Goal: Information Seeking & Learning: Learn about a topic

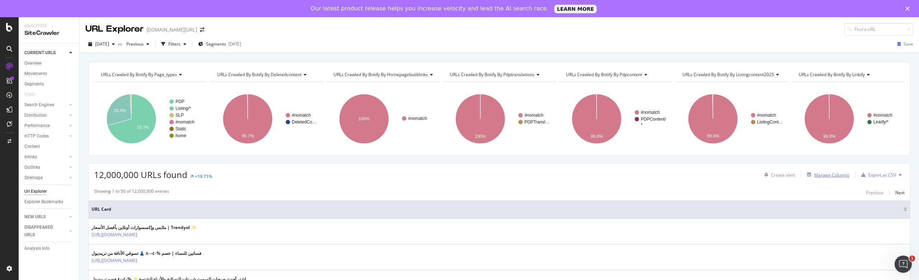
click at [834, 173] on div "Manage Columns" at bounding box center [831, 175] width 35 height 6
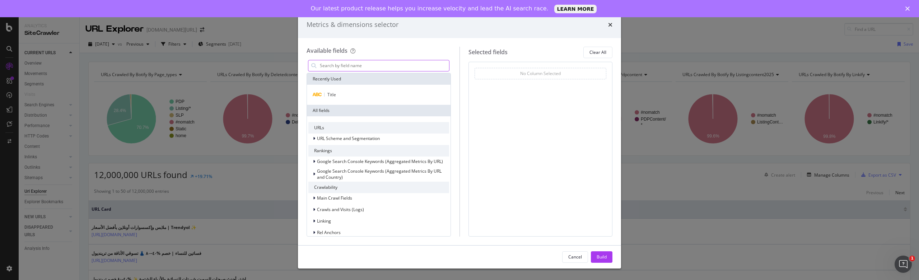
click at [336, 70] on input "modal" at bounding box center [384, 65] width 130 height 11
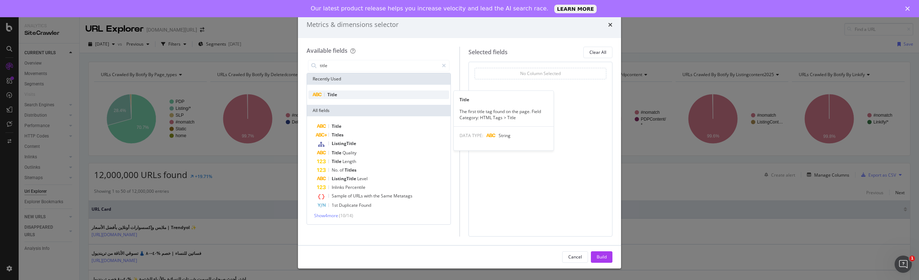
type input "title"
click at [334, 95] on span "Title" at bounding box center [332, 95] width 10 height 6
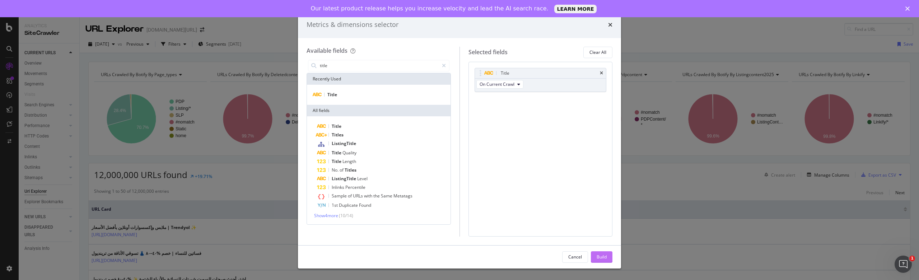
click at [599, 256] on div "Build" at bounding box center [601, 257] width 10 height 6
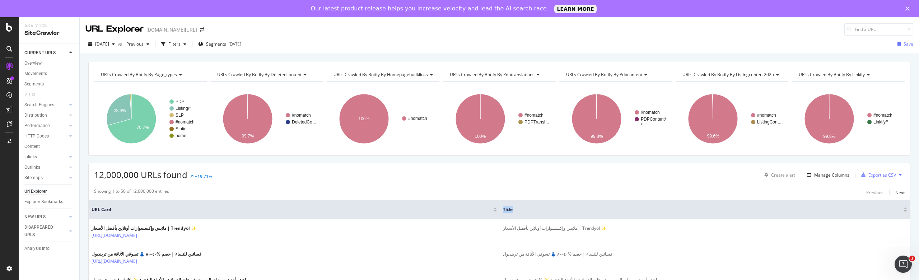
drag, startPoint x: 550, startPoint y: 210, endPoint x: 532, endPoint y: 210, distance: 18.7
click at [532, 210] on th "Title" at bounding box center [705, 209] width 410 height 19
click at [42, 62] on link "Overview" at bounding box center [49, 64] width 50 height 8
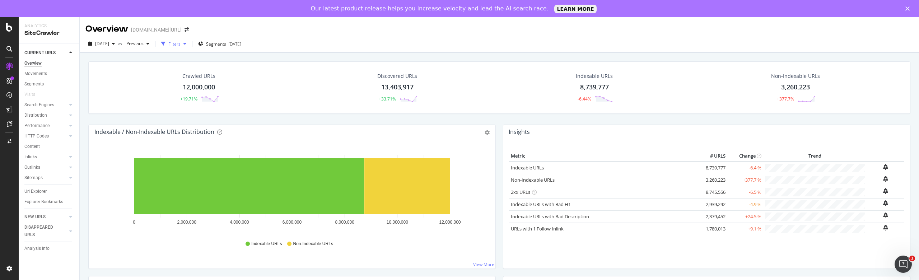
click at [181, 43] on div "Filters" at bounding box center [174, 44] width 12 height 6
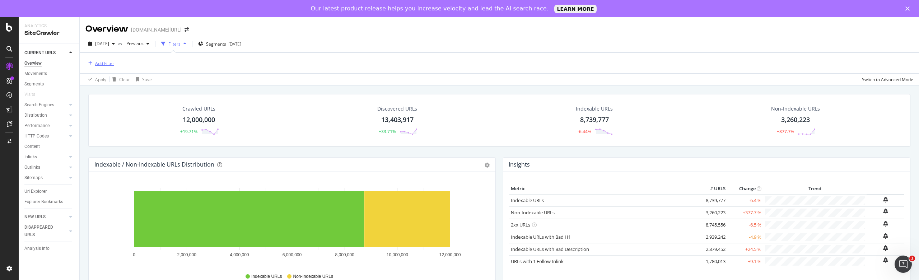
click at [110, 62] on div "Add Filter" at bounding box center [104, 63] width 19 height 6
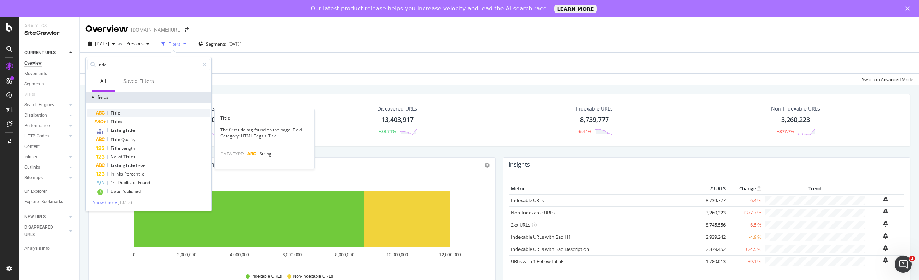
type input "title"
click at [125, 111] on div "Title" at bounding box center [153, 113] width 114 height 9
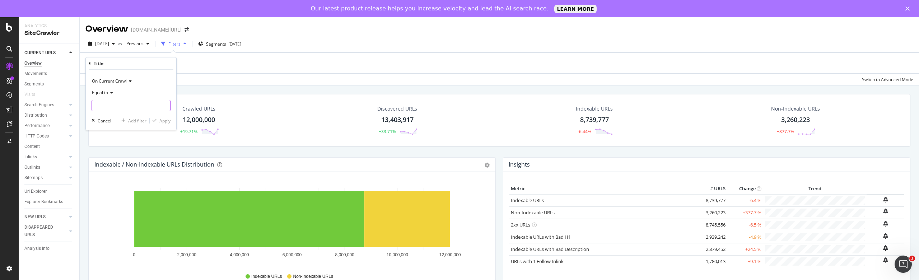
click at [119, 103] on input "text" at bounding box center [131, 105] width 78 height 11
type input "test"
click at [159, 120] on div "Apply" at bounding box center [160, 120] width 21 height 6
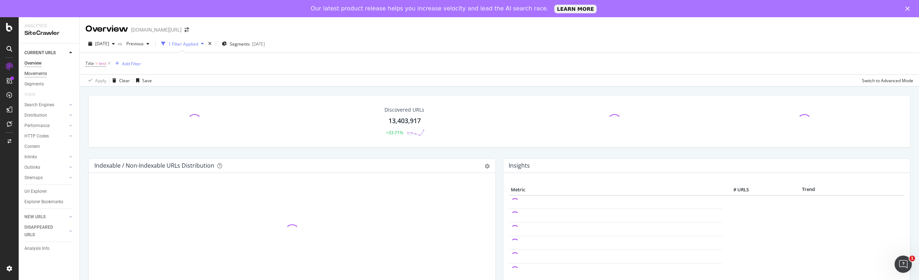
click at [37, 71] on div "Movements" at bounding box center [35, 74] width 23 height 8
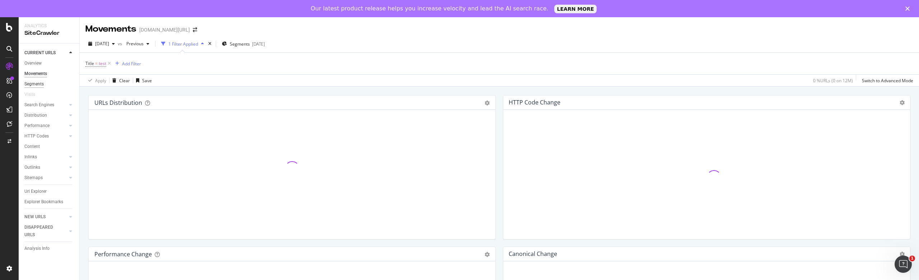
click at [41, 84] on div "Segments" at bounding box center [33, 84] width 19 height 8
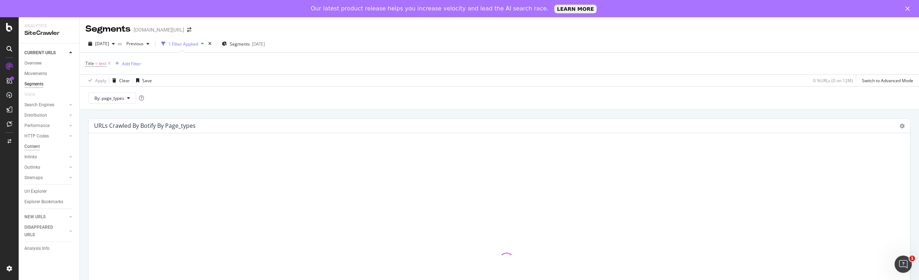
click at [38, 146] on div "Content" at bounding box center [31, 147] width 15 height 8
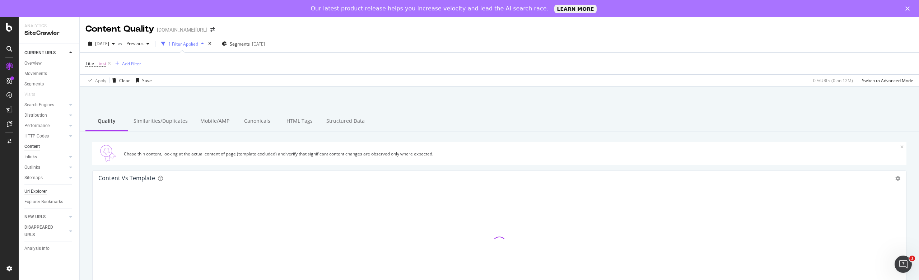
click at [38, 190] on div "Url Explorer" at bounding box center [35, 192] width 22 height 8
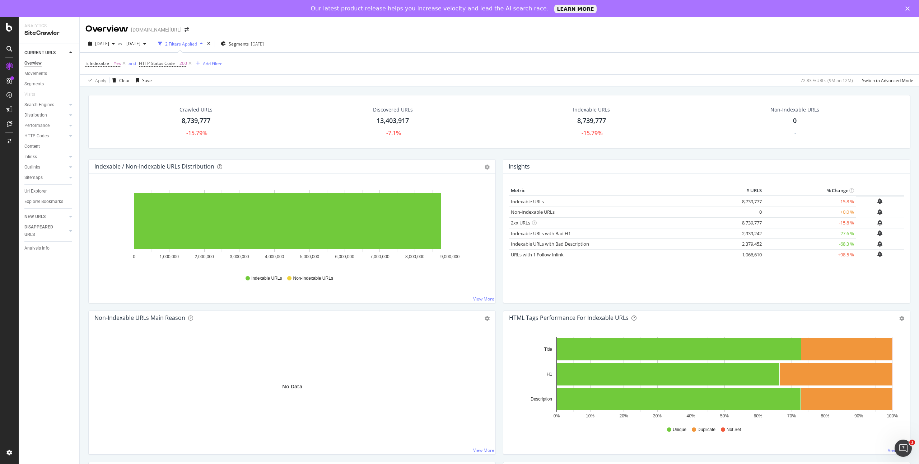
click at [243, 56] on div "Is Indexable = Yes and HTTP Status Code = 200 Add Filter" at bounding box center [499, 64] width 828 height 22
click at [125, 62] on icon at bounding box center [124, 63] width 6 height 7
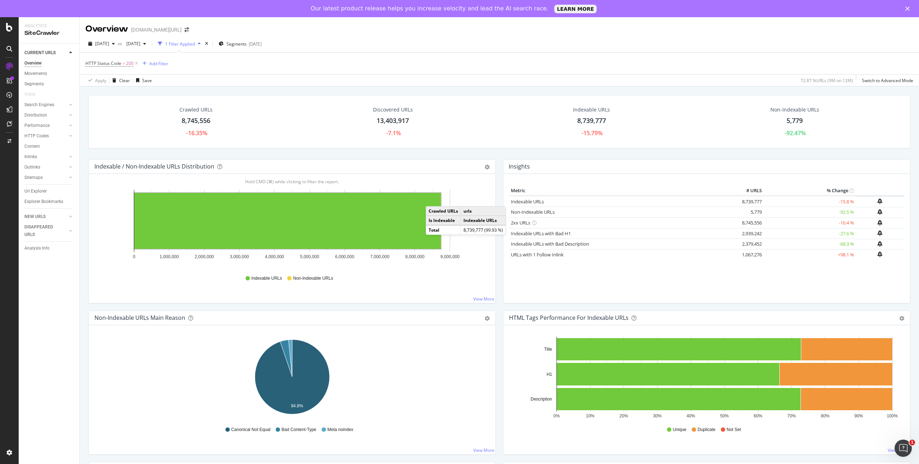
click at [531, 161] on div "Insights" at bounding box center [706, 167] width 407 height 14
click at [530, 200] on link "Indexable URLs" at bounding box center [527, 201] width 33 height 6
click at [135, 62] on icon at bounding box center [136, 63] width 6 height 7
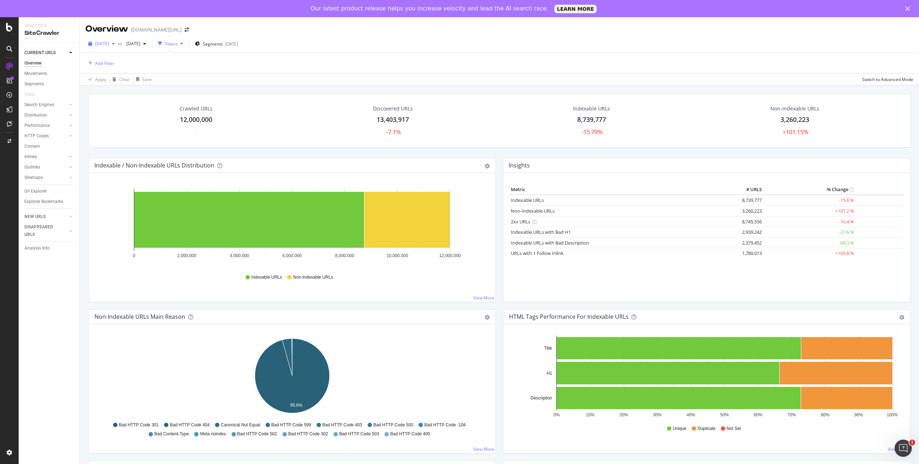
click at [115, 42] on icon "button" at bounding box center [113, 44] width 3 height 4
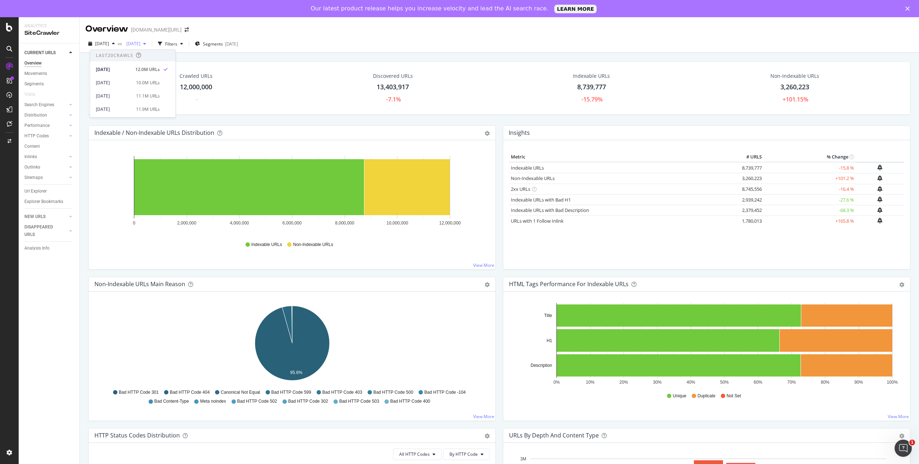
click at [140, 44] on span "[DATE]" at bounding box center [131, 44] width 17 height 6
click at [163, 81] on div "[DATE]" at bounding box center [156, 83] width 36 height 6
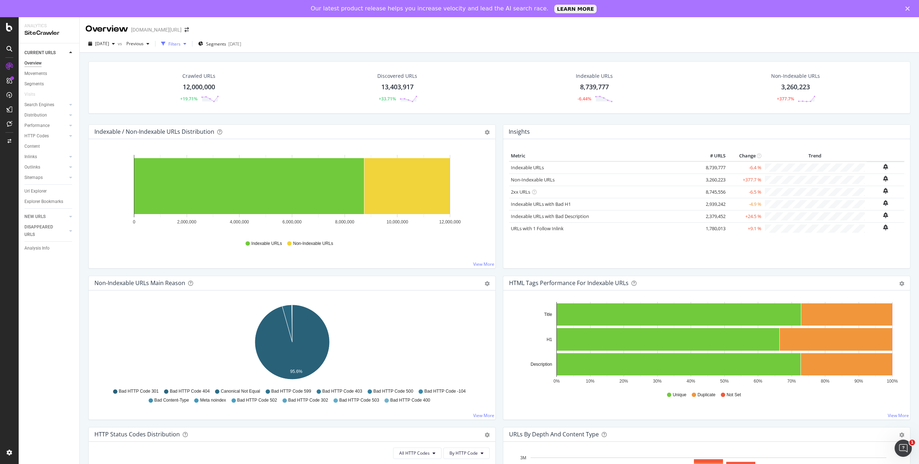
click at [186, 43] on icon "button" at bounding box center [184, 44] width 3 height 4
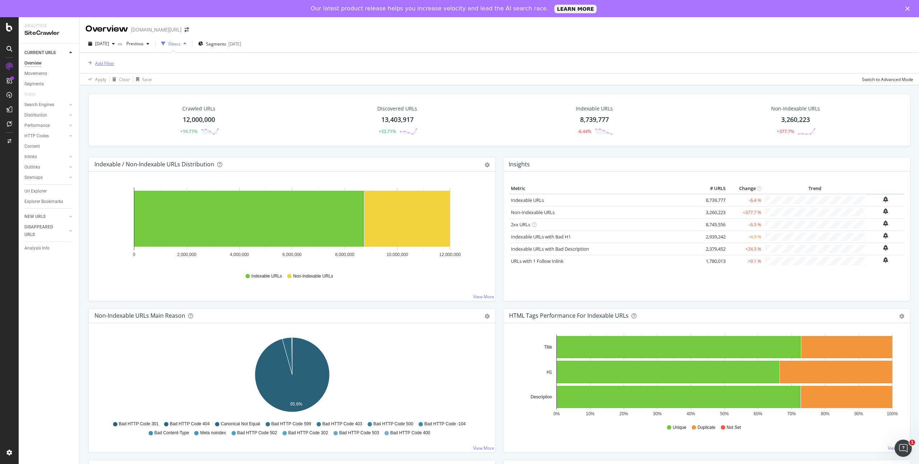
click at [106, 62] on div "Add Filter" at bounding box center [104, 63] width 19 height 6
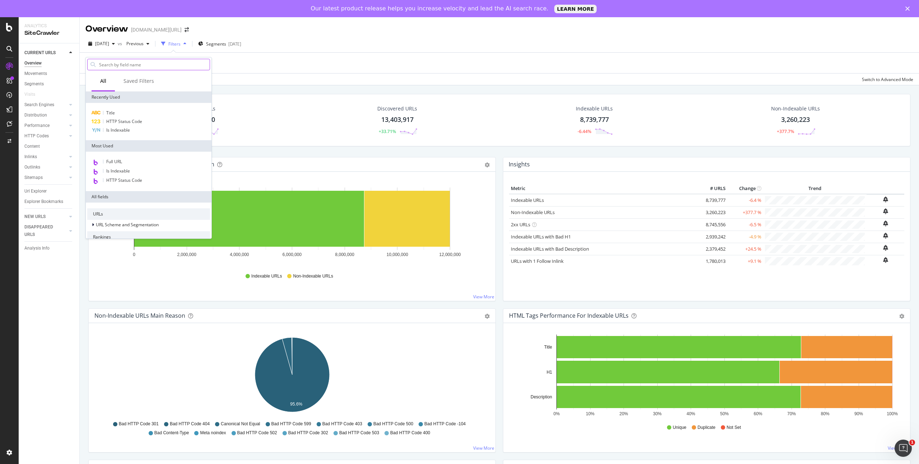
click at [134, 66] on input "text" at bounding box center [153, 64] width 111 height 11
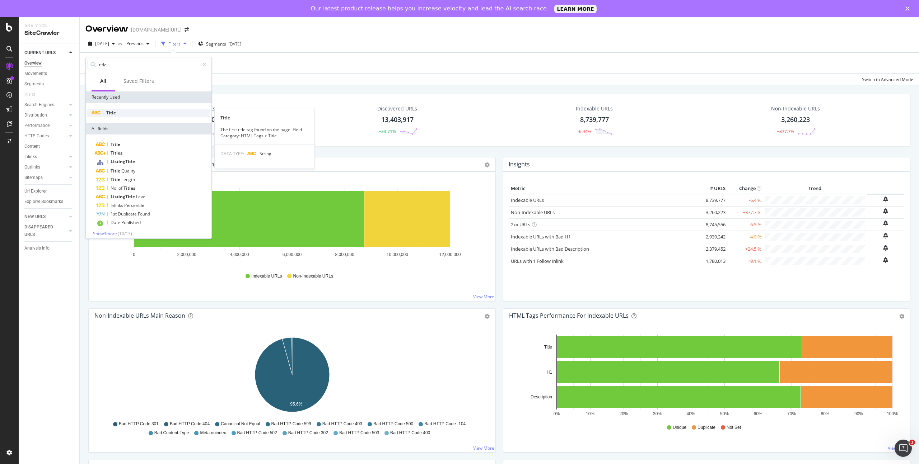
type input "title"
click at [131, 111] on div "Title" at bounding box center [148, 113] width 123 height 9
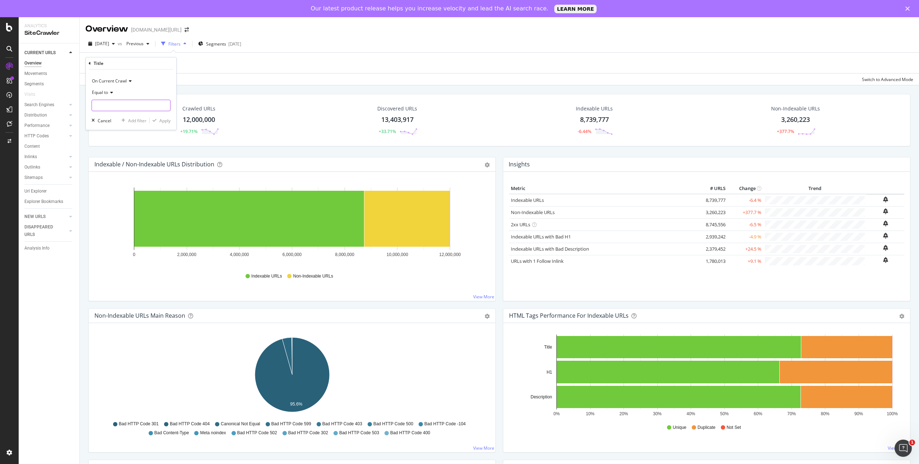
click at [106, 105] on input "text" at bounding box center [131, 105] width 78 height 11
type input "elbise"
click at [165, 118] on div "Apply" at bounding box center [164, 121] width 11 height 6
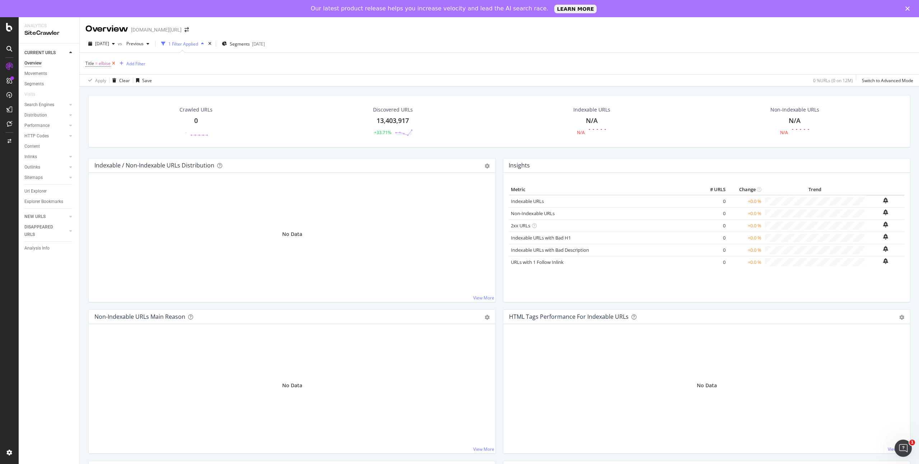
click at [114, 62] on icon at bounding box center [114, 63] width 6 height 7
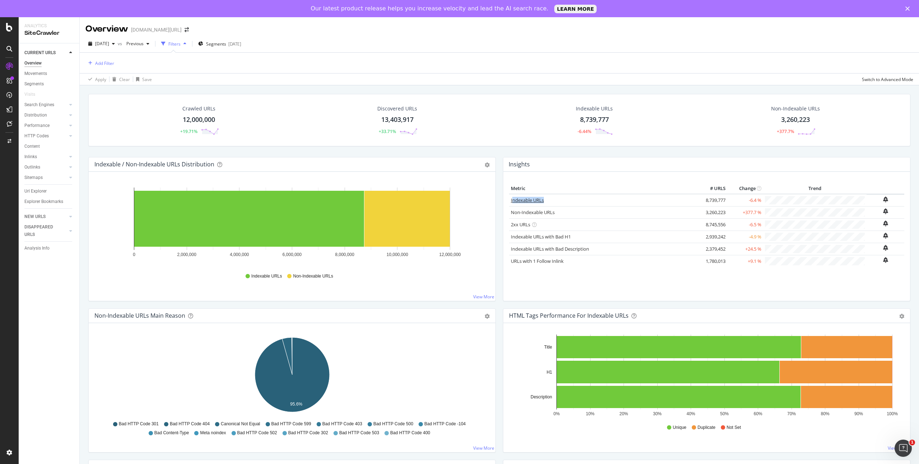
drag, startPoint x: 553, startPoint y: 200, endPoint x: 512, endPoint y: 200, distance: 41.3
click at [512, 200] on div "Indexable URLs" at bounding box center [604, 200] width 186 height 7
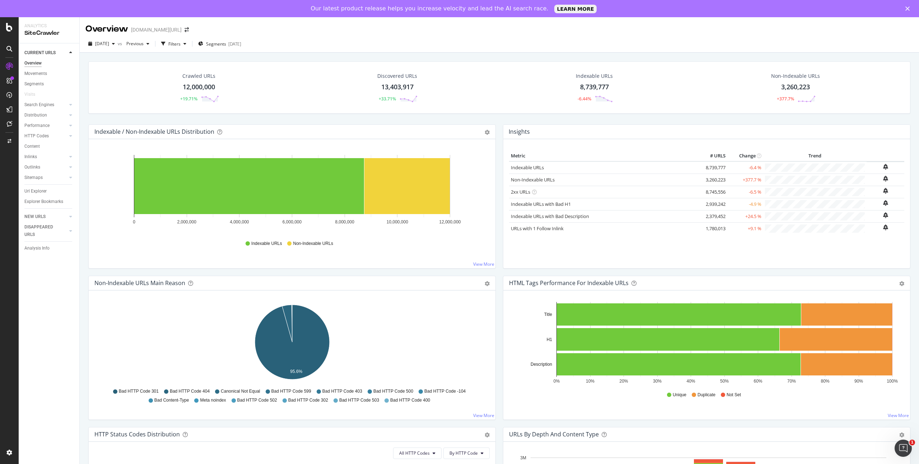
click at [557, 167] on div "Indexable URLs" at bounding box center [604, 167] width 186 height 7
click at [422, 104] on div "Discovered URLs 13,403,917 +33.71%" at bounding box center [397, 87] width 55 height 37
